Goal: Navigation & Orientation: Find specific page/section

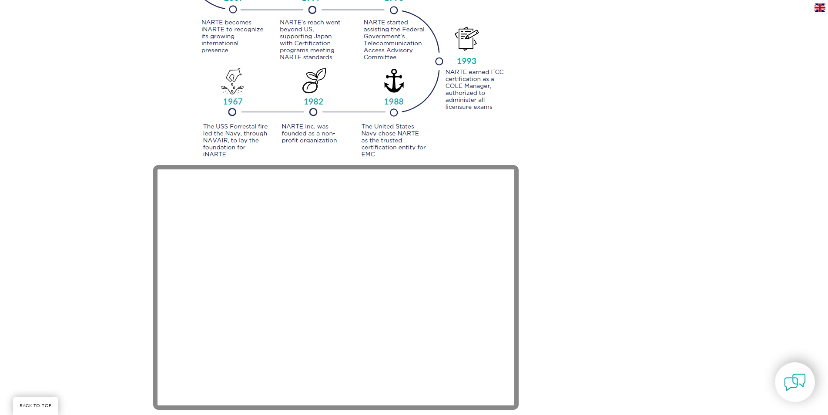
scroll to position [1219, 0]
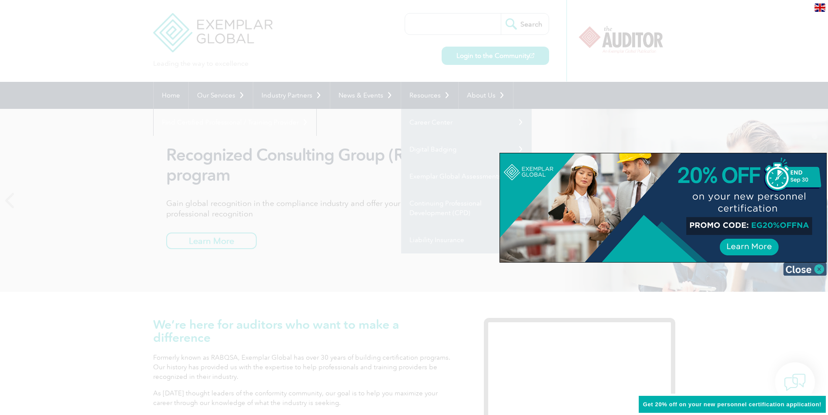
click at [815, 268] on img at bounding box center [806, 269] width 44 height 13
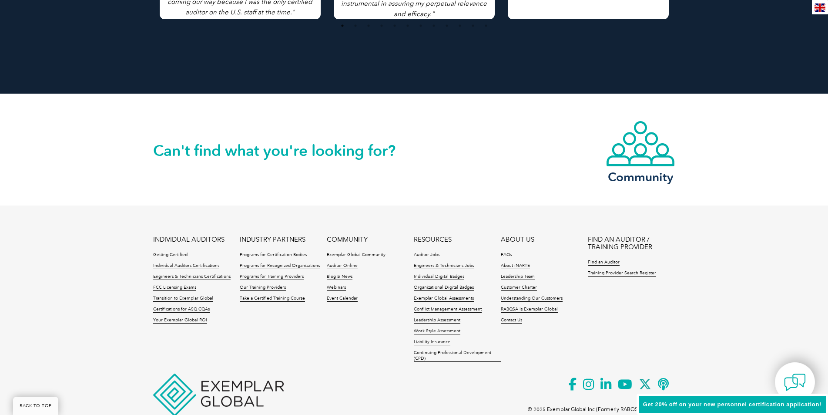
scroll to position [1970, 0]
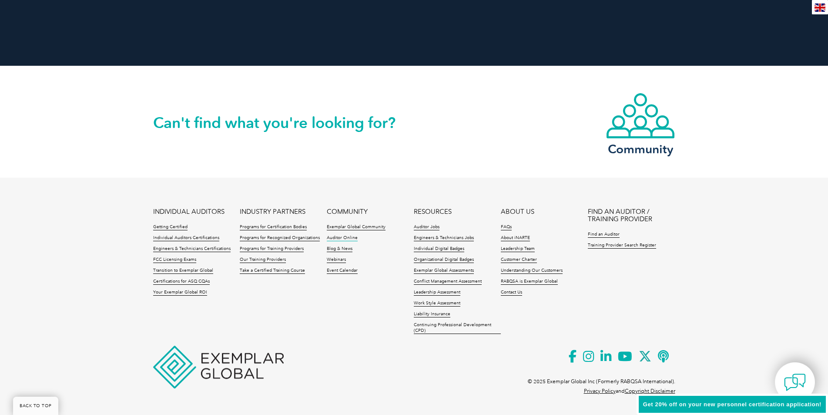
click at [334, 238] on link "Auditor Online" at bounding box center [342, 238] width 31 height 6
